Goal: Information Seeking & Learning: Compare options

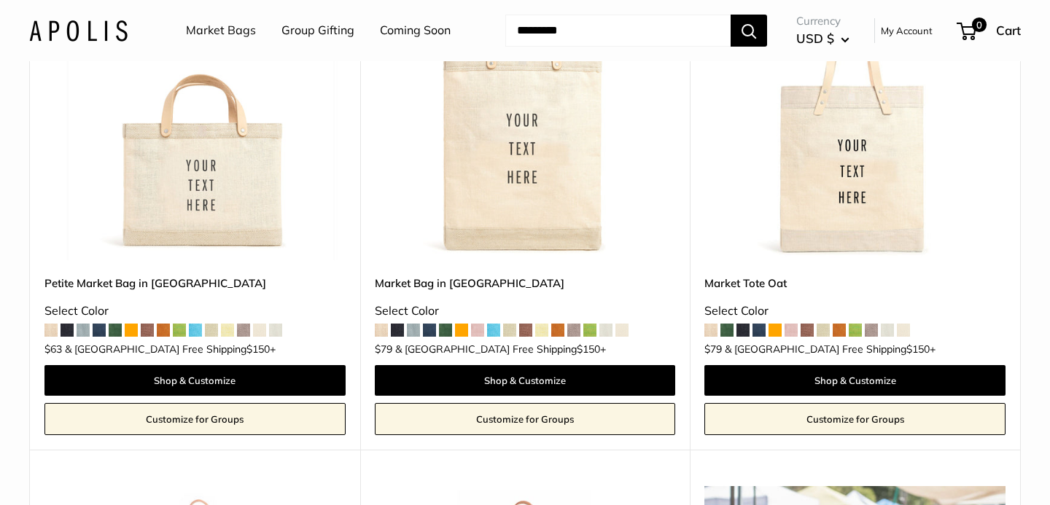
scroll to position [1359, 0]
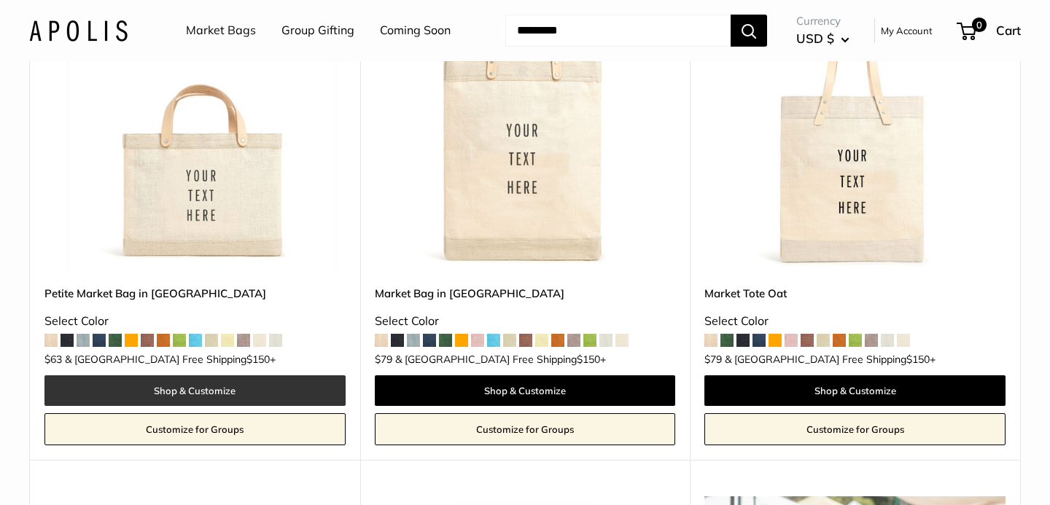
click at [244, 381] on link "Shop & Customize" at bounding box center [194, 390] width 301 height 31
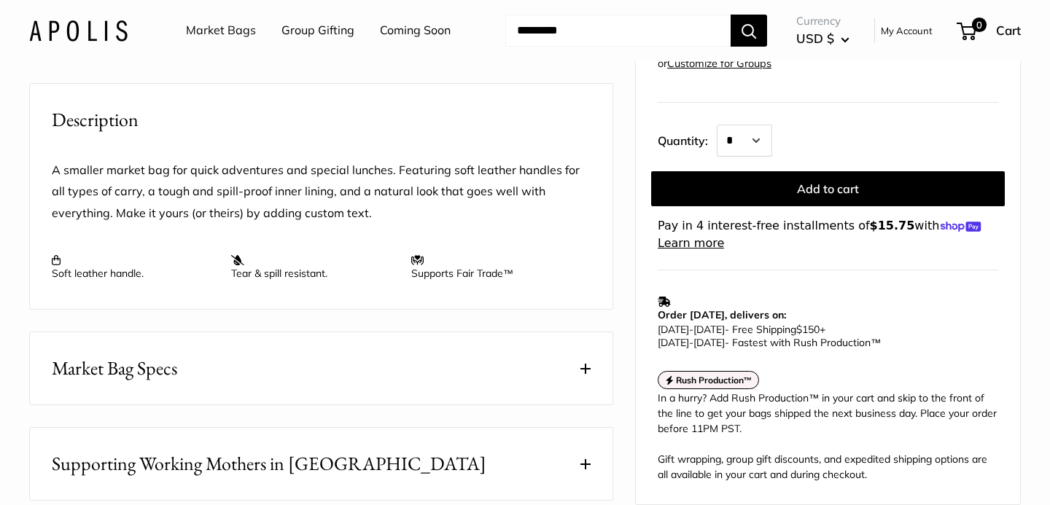
scroll to position [542, 0]
click at [428, 348] on button "Market Bag Specs" at bounding box center [321, 367] width 583 height 72
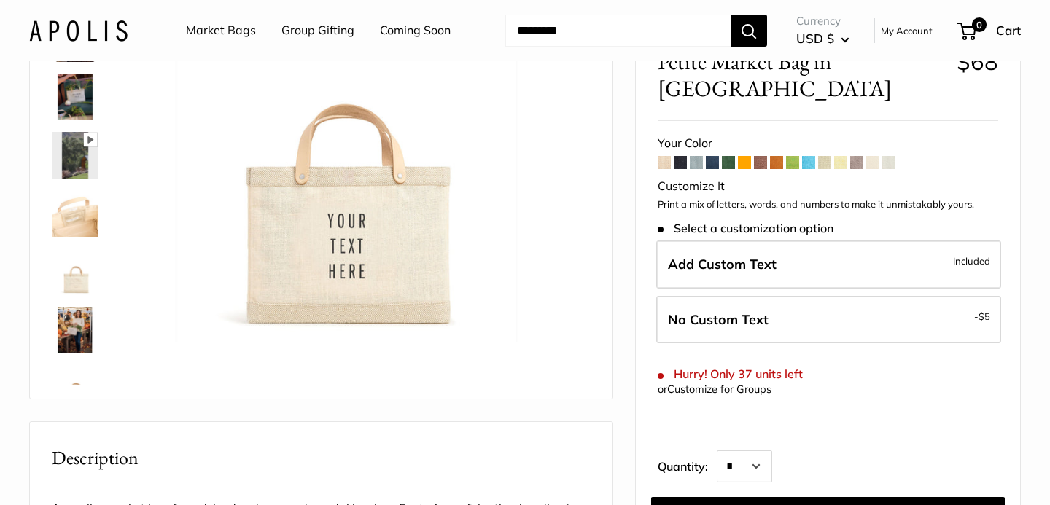
scroll to position [183, 0]
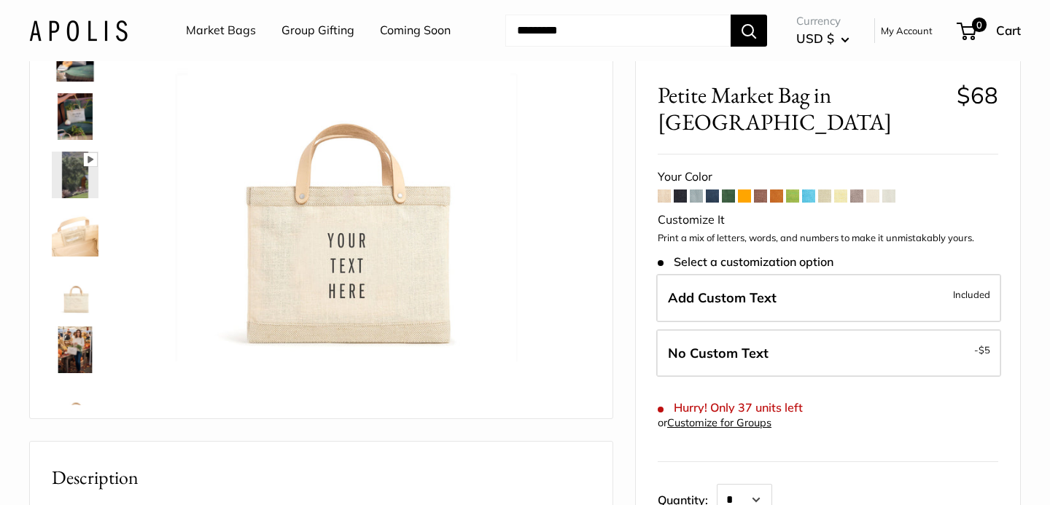
click at [74, 214] on img at bounding box center [75, 233] width 47 height 47
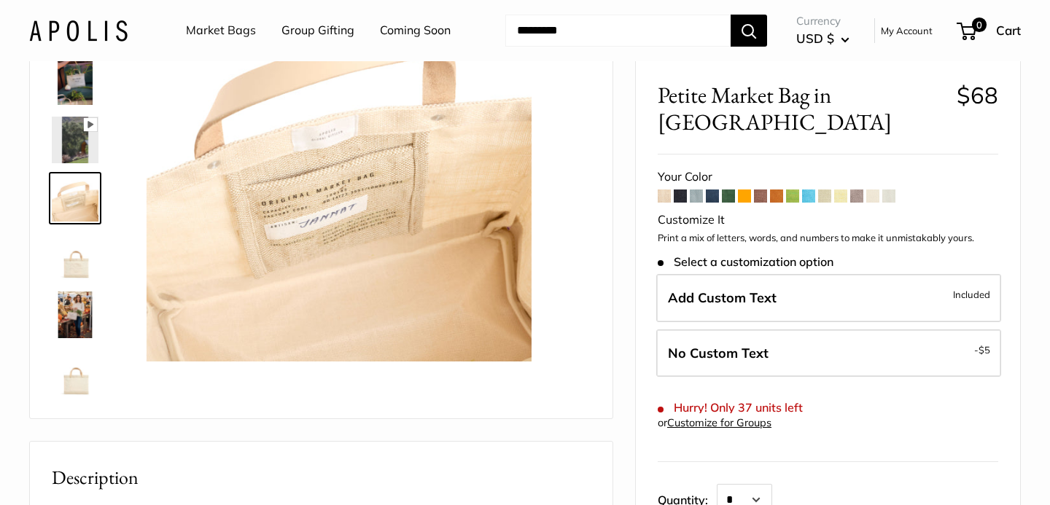
click at [759, 189] on span at bounding box center [760, 195] width 13 height 13
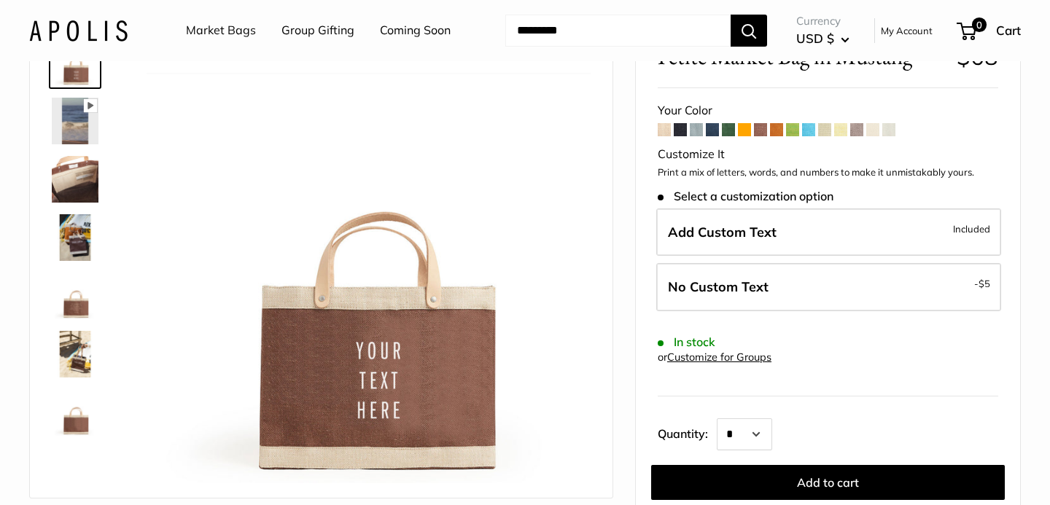
click at [857, 128] on span at bounding box center [856, 129] width 13 height 13
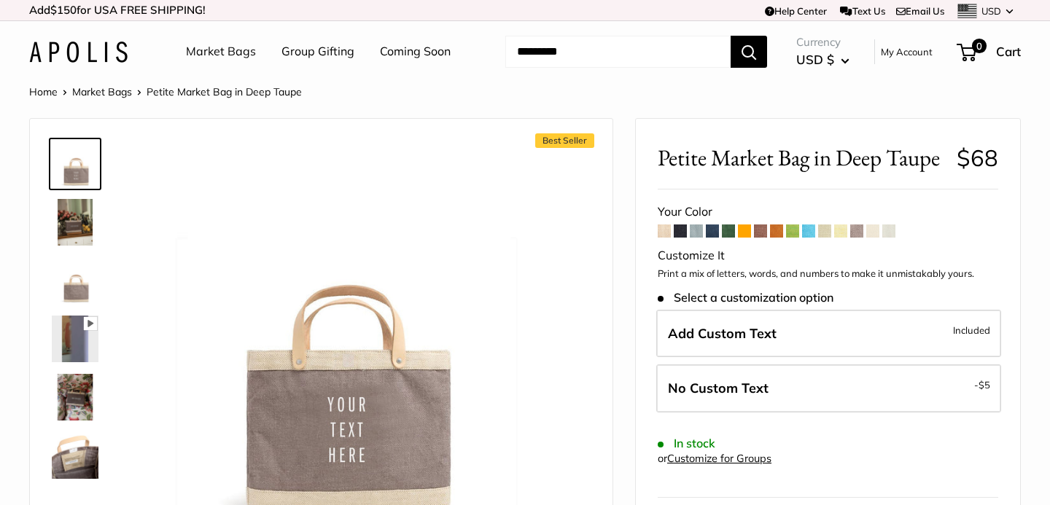
scroll to position [93, 0]
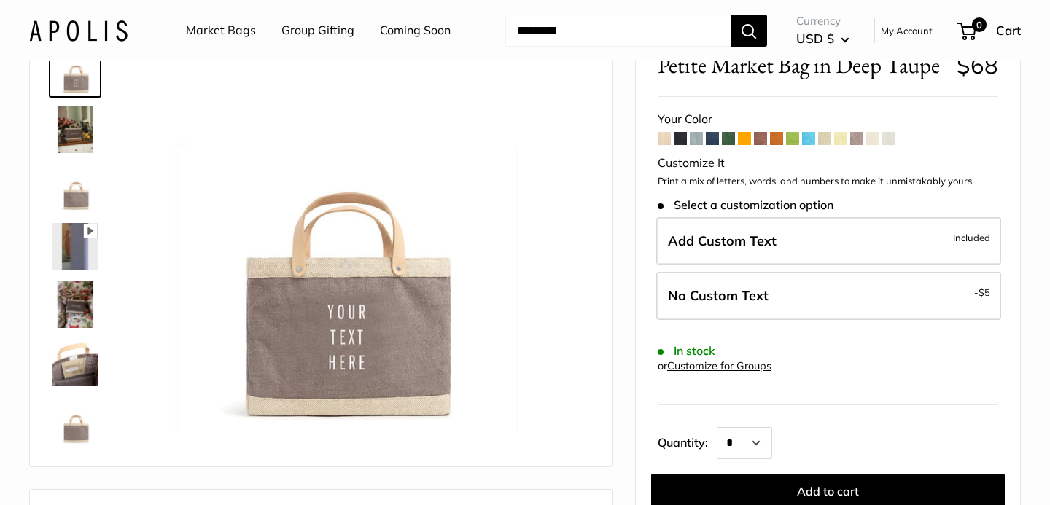
click at [680, 138] on span at bounding box center [680, 138] width 13 height 13
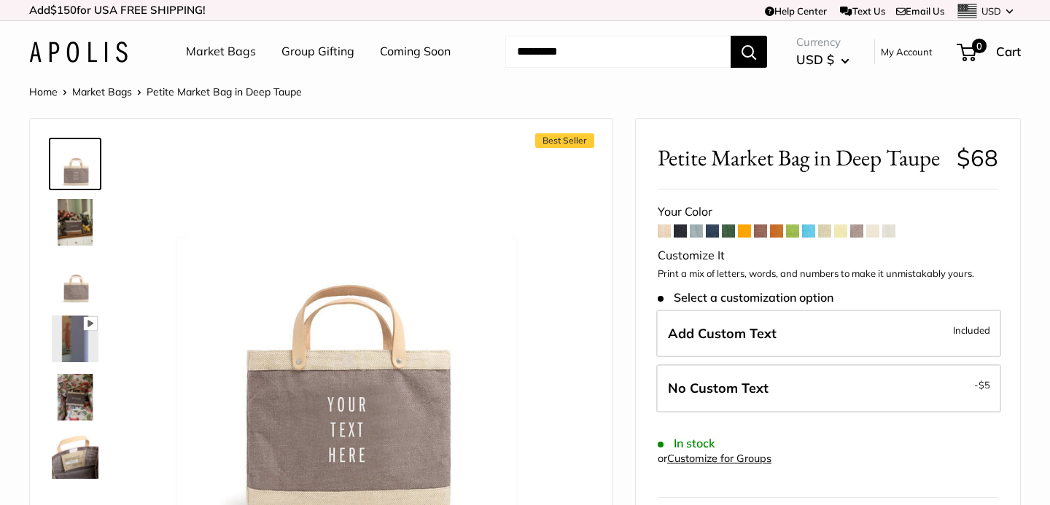
scroll to position [0, 0]
click at [239, 49] on link "Market Bags" at bounding box center [221, 52] width 70 height 22
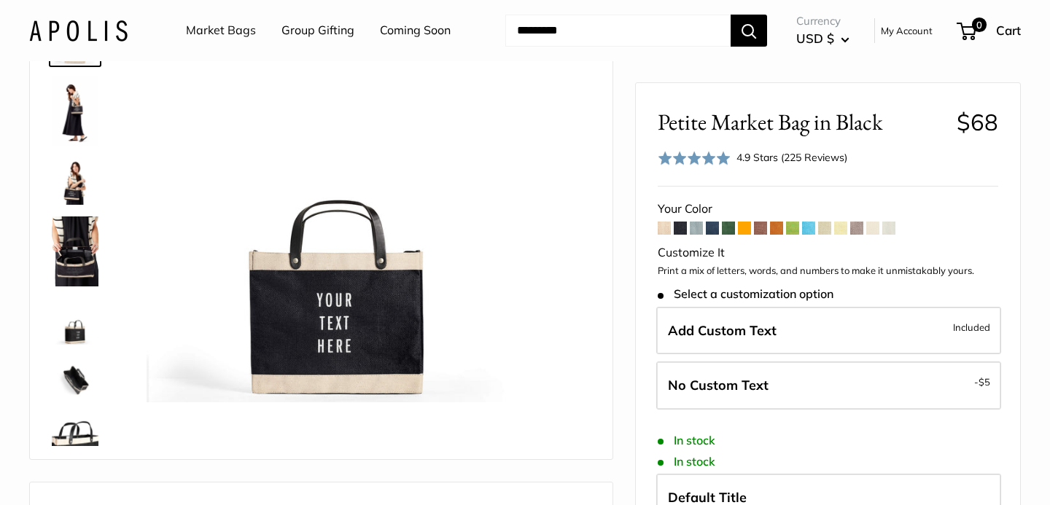
click at [77, 252] on img at bounding box center [75, 252] width 47 height 70
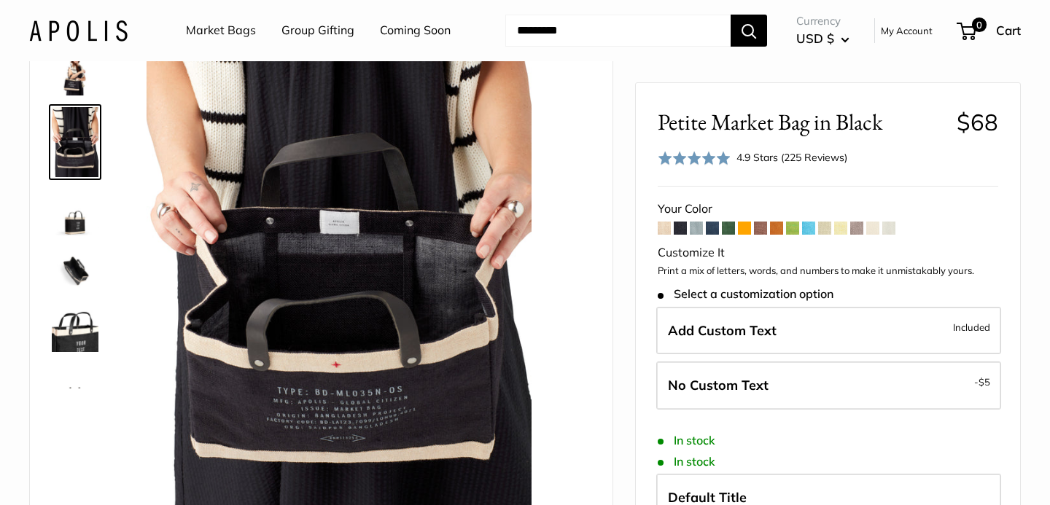
scroll to position [176, 0]
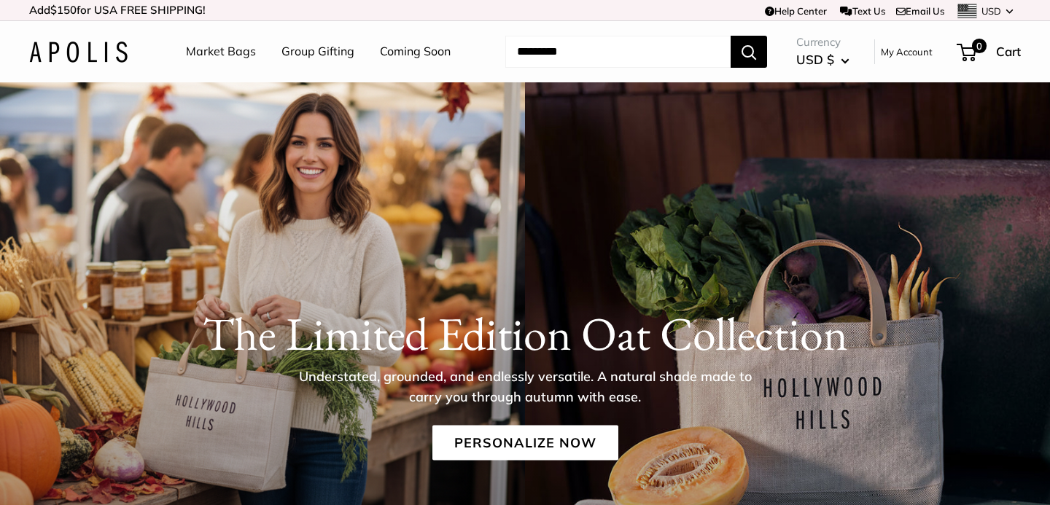
click at [231, 52] on link "Market Bags" at bounding box center [221, 52] width 70 height 22
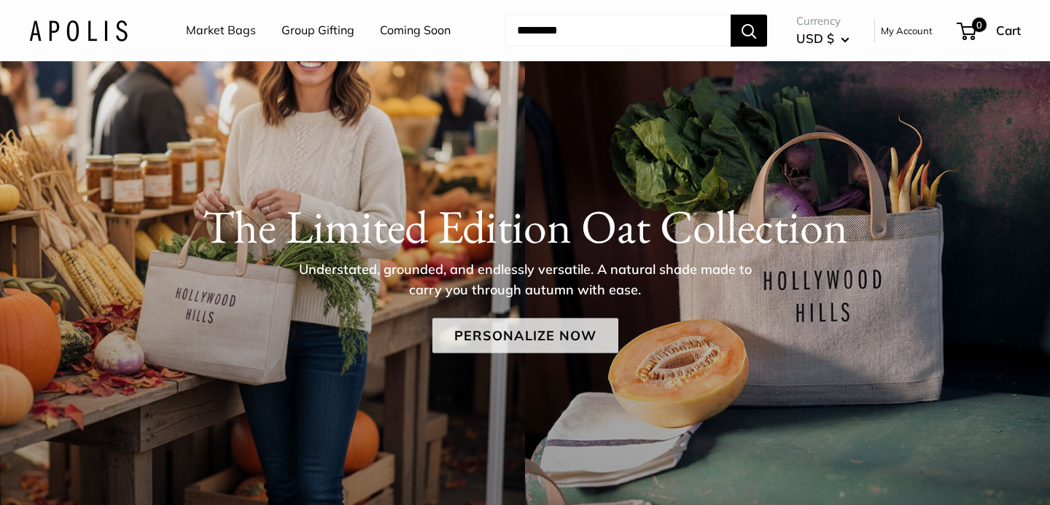
scroll to position [111, 0]
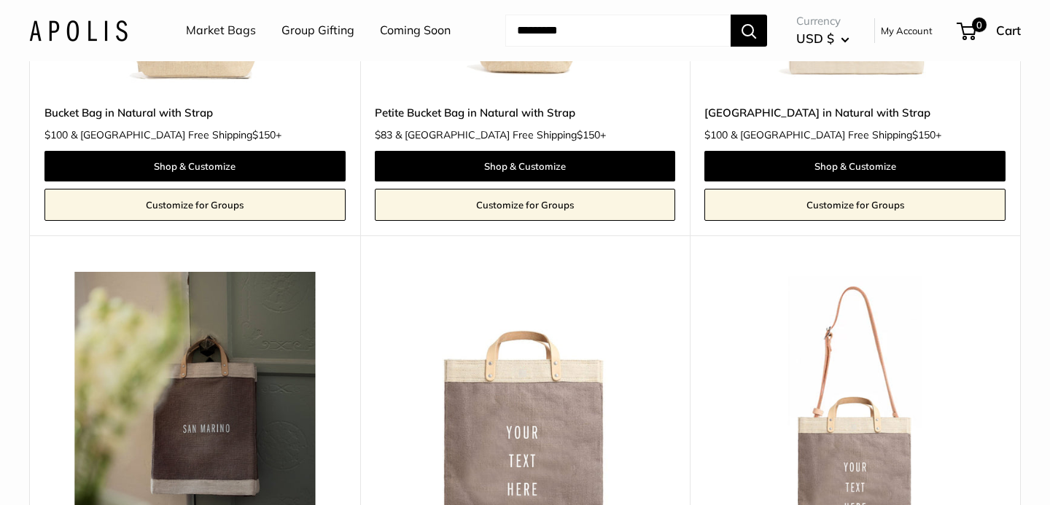
scroll to position [3205, 0]
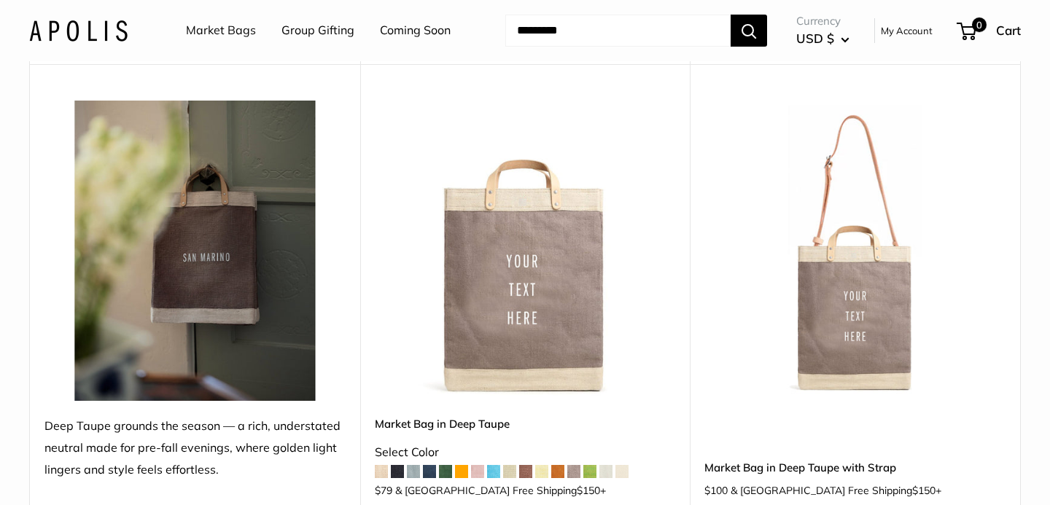
click at [0, 0] on img at bounding box center [0, 0] width 0 height 0
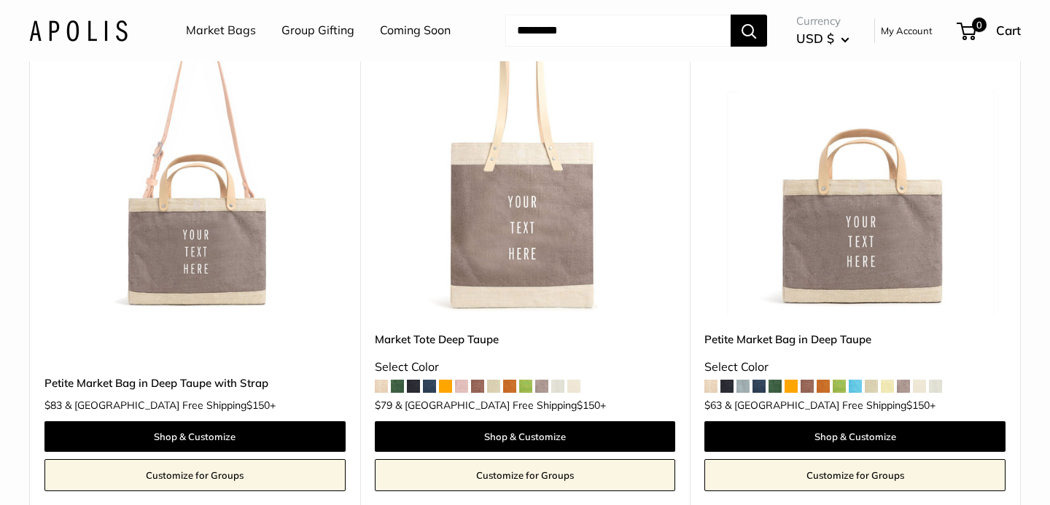
scroll to position [3879, 0]
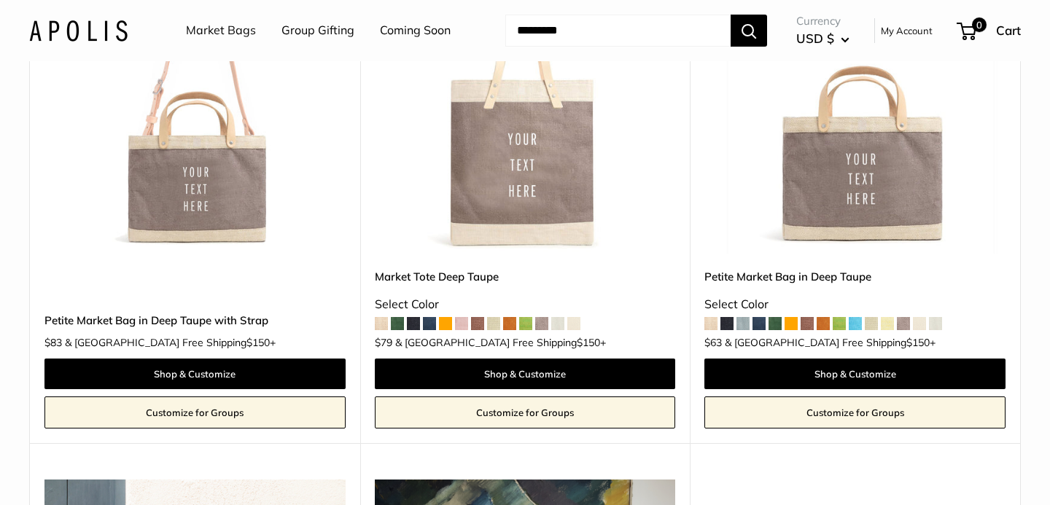
click at [0, 0] on img at bounding box center [0, 0] width 0 height 0
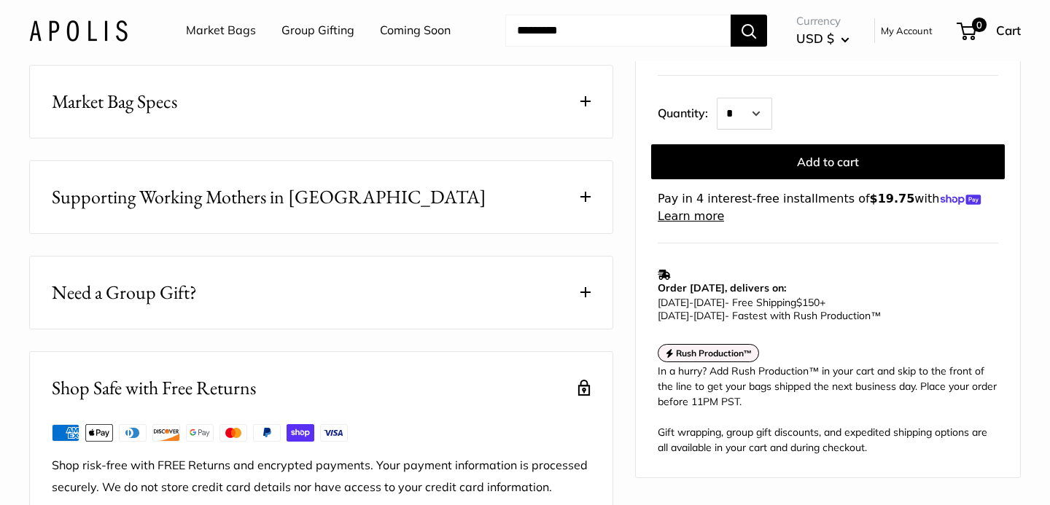
click at [438, 138] on button "Market Bag Specs" at bounding box center [321, 102] width 583 height 72
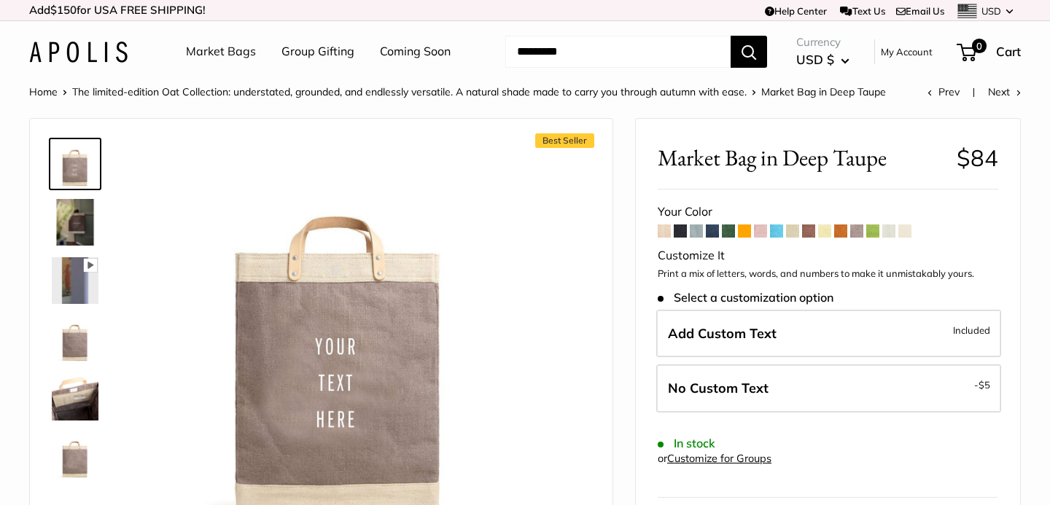
click at [81, 219] on img at bounding box center [75, 222] width 47 height 47
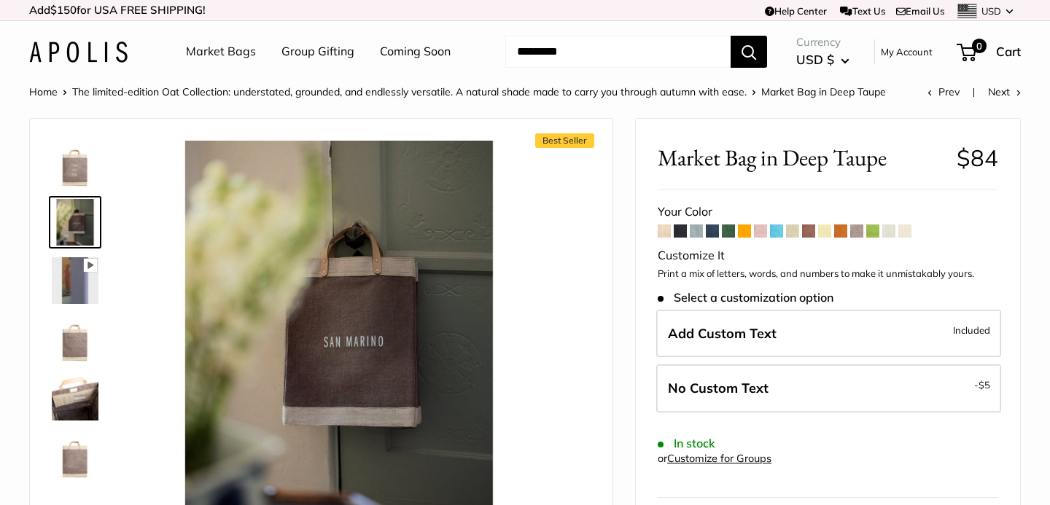
click at [84, 352] on img at bounding box center [75, 339] width 47 height 47
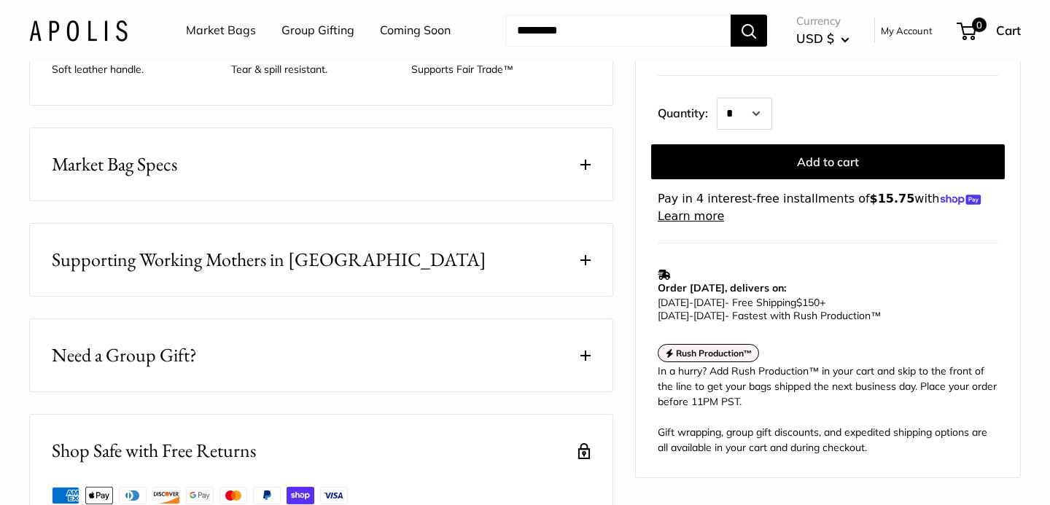
click at [303, 187] on button "Market Bag Specs" at bounding box center [321, 164] width 583 height 72
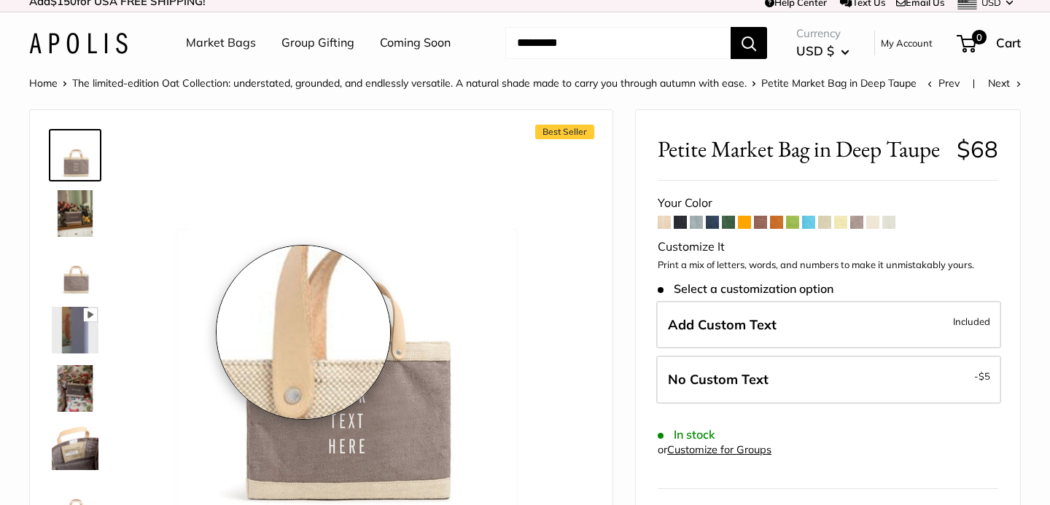
scroll to position [203, 0]
